Goal: Task Accomplishment & Management: Use online tool/utility

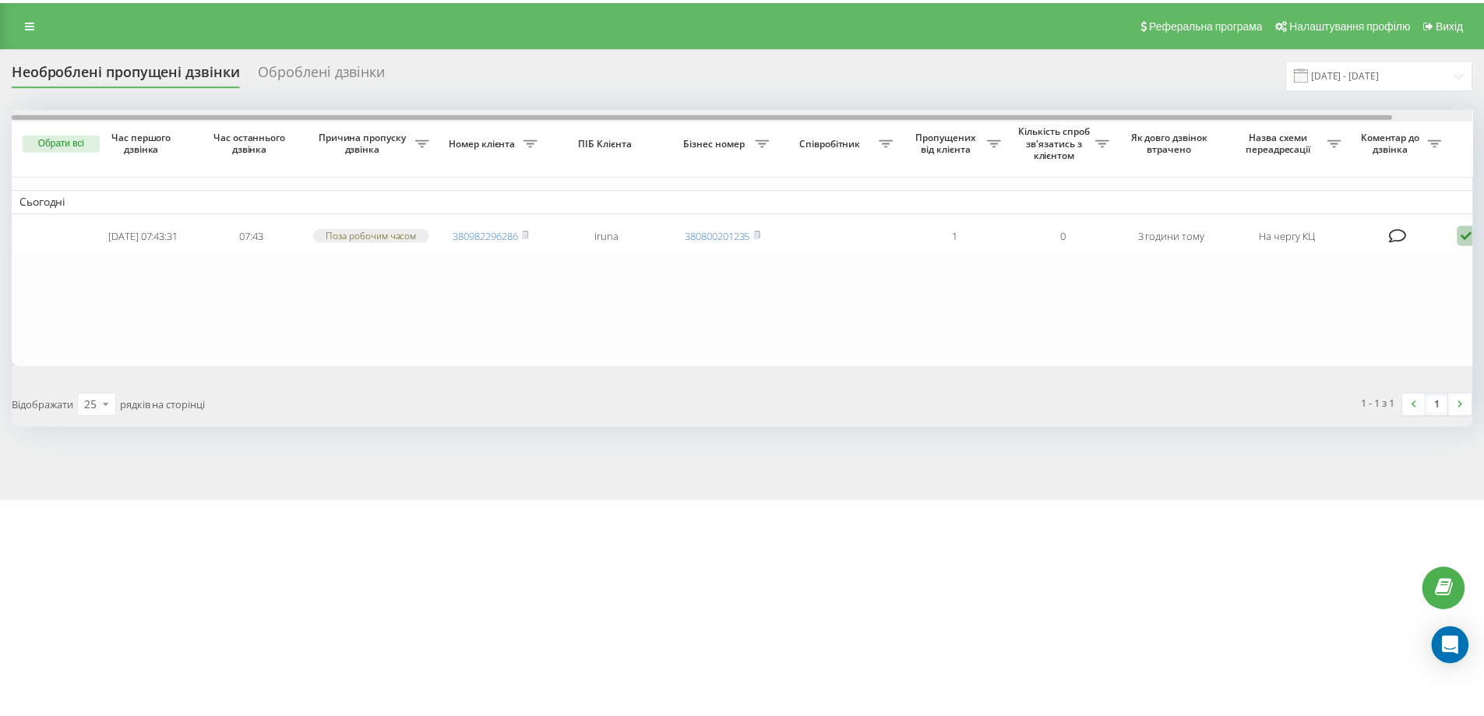
scroll to position [0, 86]
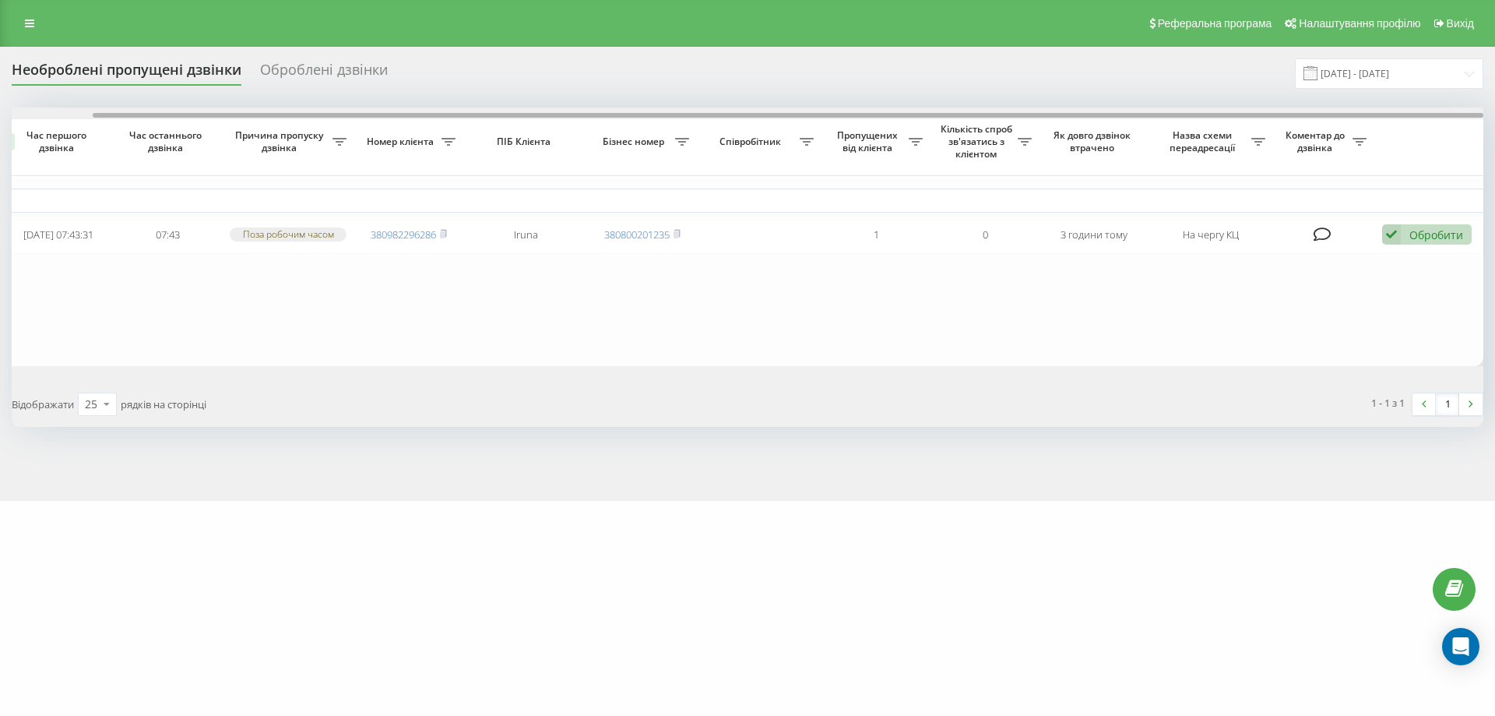
drag, startPoint x: 1328, startPoint y: 117, endPoint x: 1494, endPoint y: 107, distance: 167.0
click at [1494, 107] on div "Необроблені пропущені дзвінки Оброблені дзвінки [DATE] - [DATE] Обрати всі Час …" at bounding box center [747, 274] width 1495 height 454
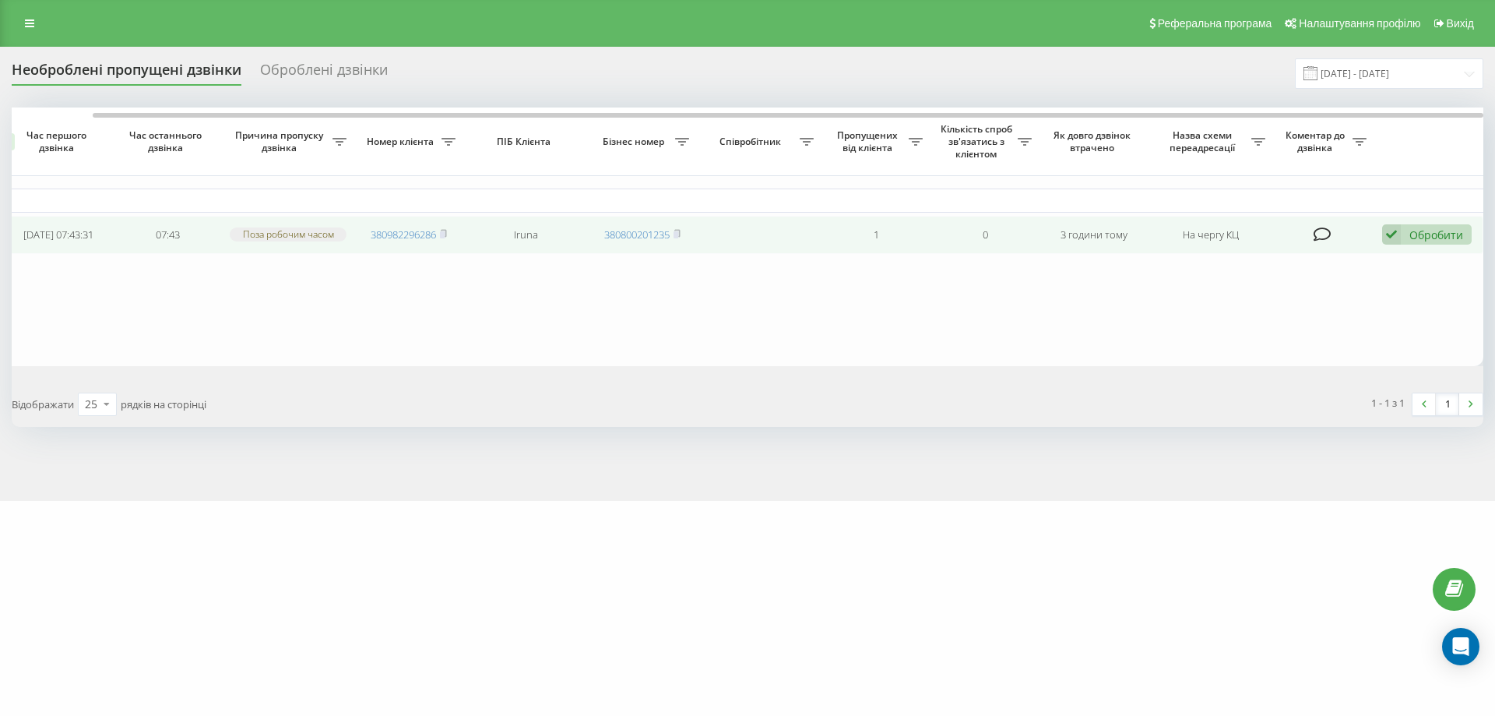
drag, startPoint x: 1436, startPoint y: 229, endPoint x: 1435, endPoint y: 238, distance: 8.6
click at [1435, 231] on div "Обробити Не вдалося зв'язатися Зв'язався з клієнтом за допомогою іншого каналу …" at bounding box center [1427, 234] width 90 height 21
click at [1413, 260] on div "Не вдалося зв'язатися" at bounding box center [1325, 259] width 291 height 28
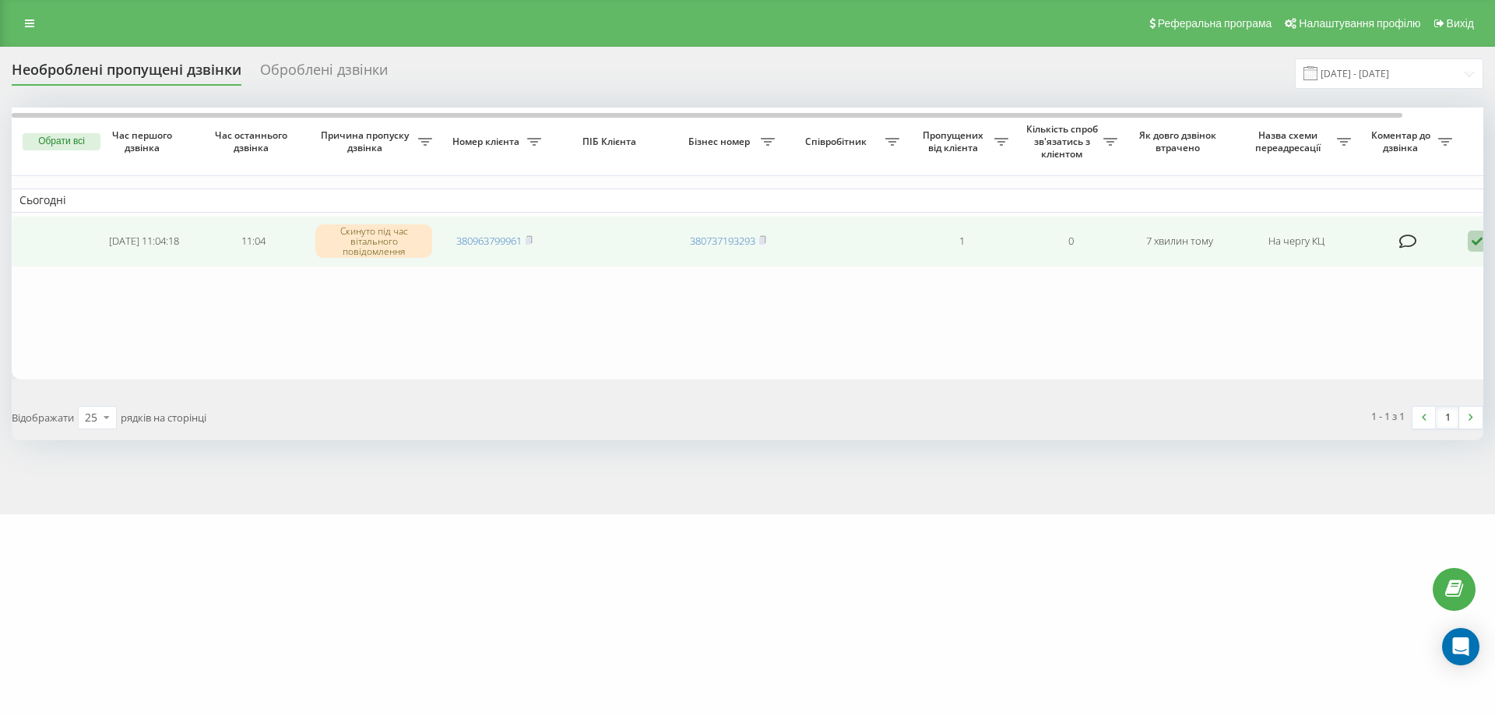
click at [1477, 241] on icon at bounding box center [1477, 241] width 19 height 21
click at [1413, 268] on div "Не вдалося зв'язатися" at bounding box center [1411, 266] width 291 height 28
click at [1473, 241] on icon at bounding box center [1477, 241] width 19 height 21
click at [1383, 275] on div "Не вдалося зв'язатися" at bounding box center [1411, 266] width 291 height 28
click at [1473, 245] on icon at bounding box center [1477, 241] width 19 height 21
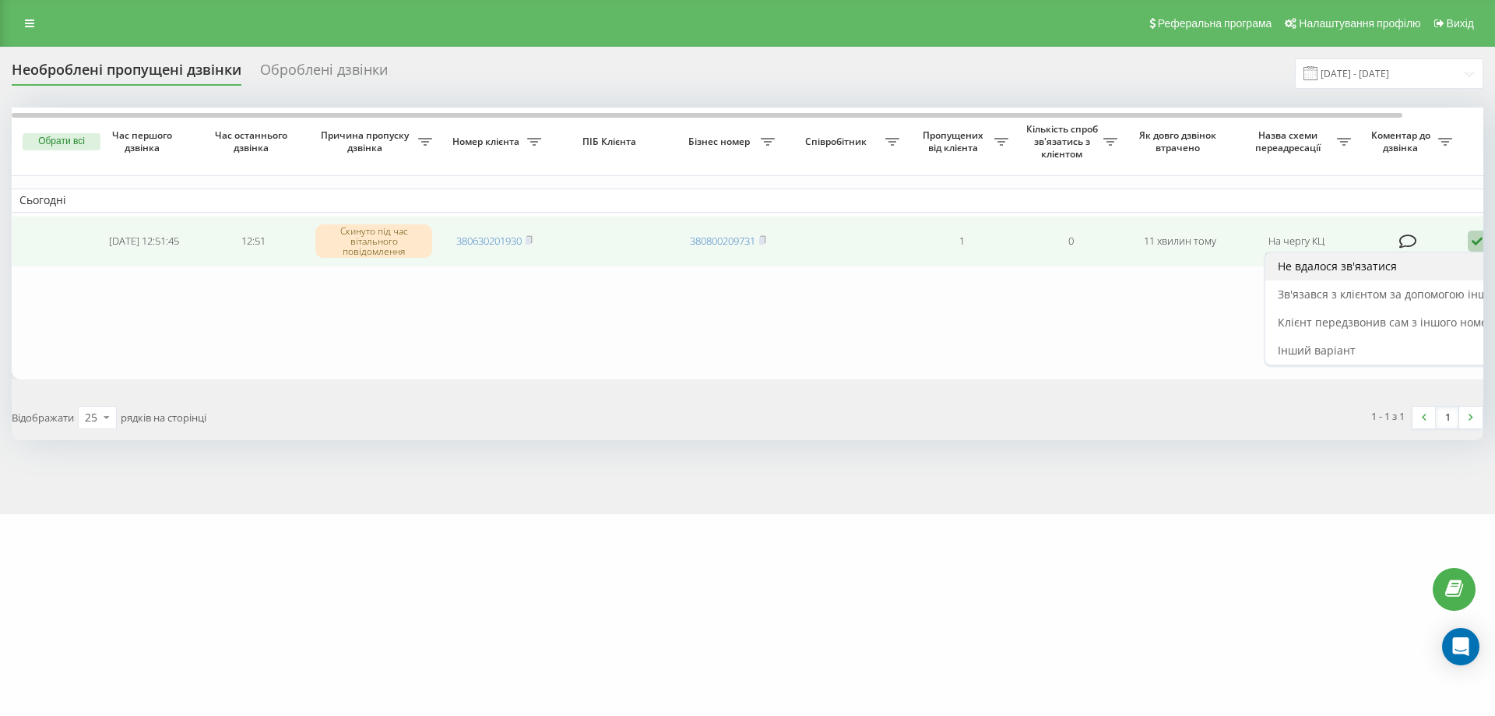
click at [1445, 271] on div "Не вдалося зв'язатися" at bounding box center [1411, 266] width 291 height 28
click at [1474, 242] on icon at bounding box center [1477, 241] width 19 height 21
click at [1442, 269] on div "Не вдалося зв'язатися" at bounding box center [1411, 266] width 291 height 28
